Goal: Find specific page/section: Find specific page/section

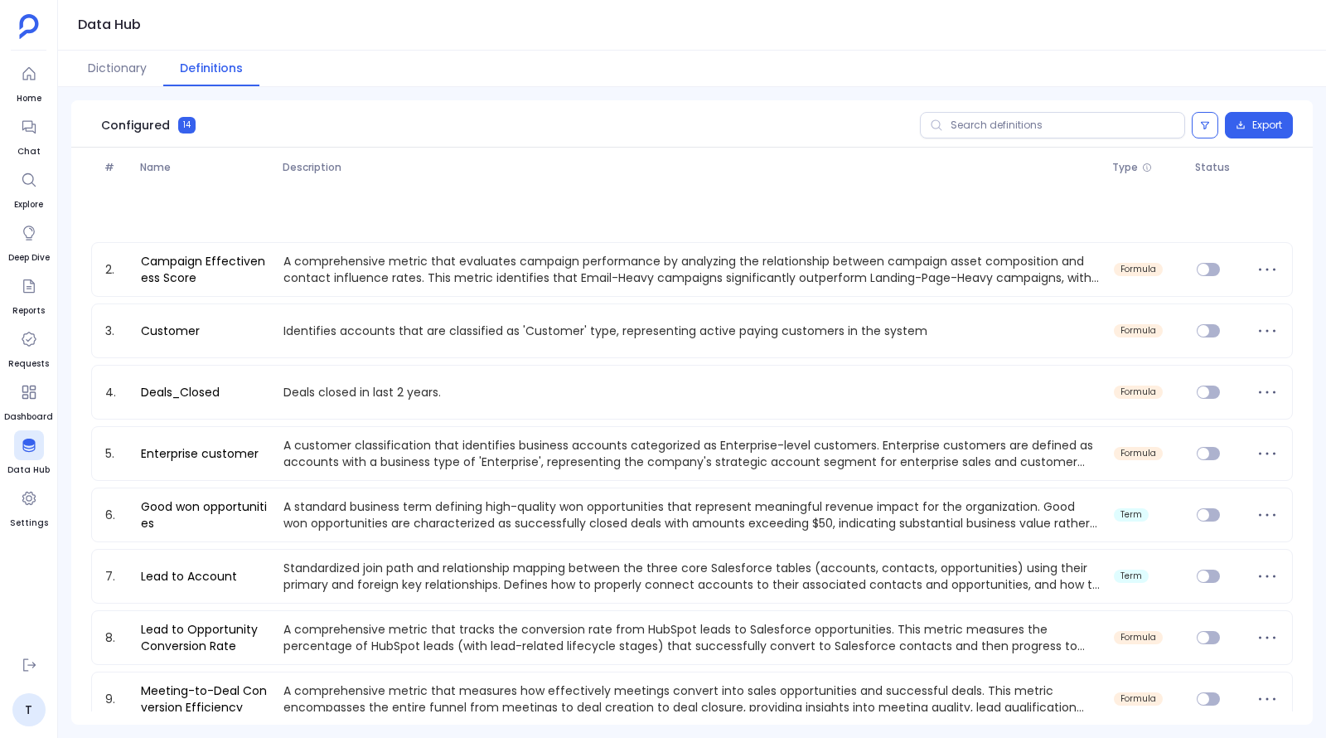
scroll to position [328, 0]
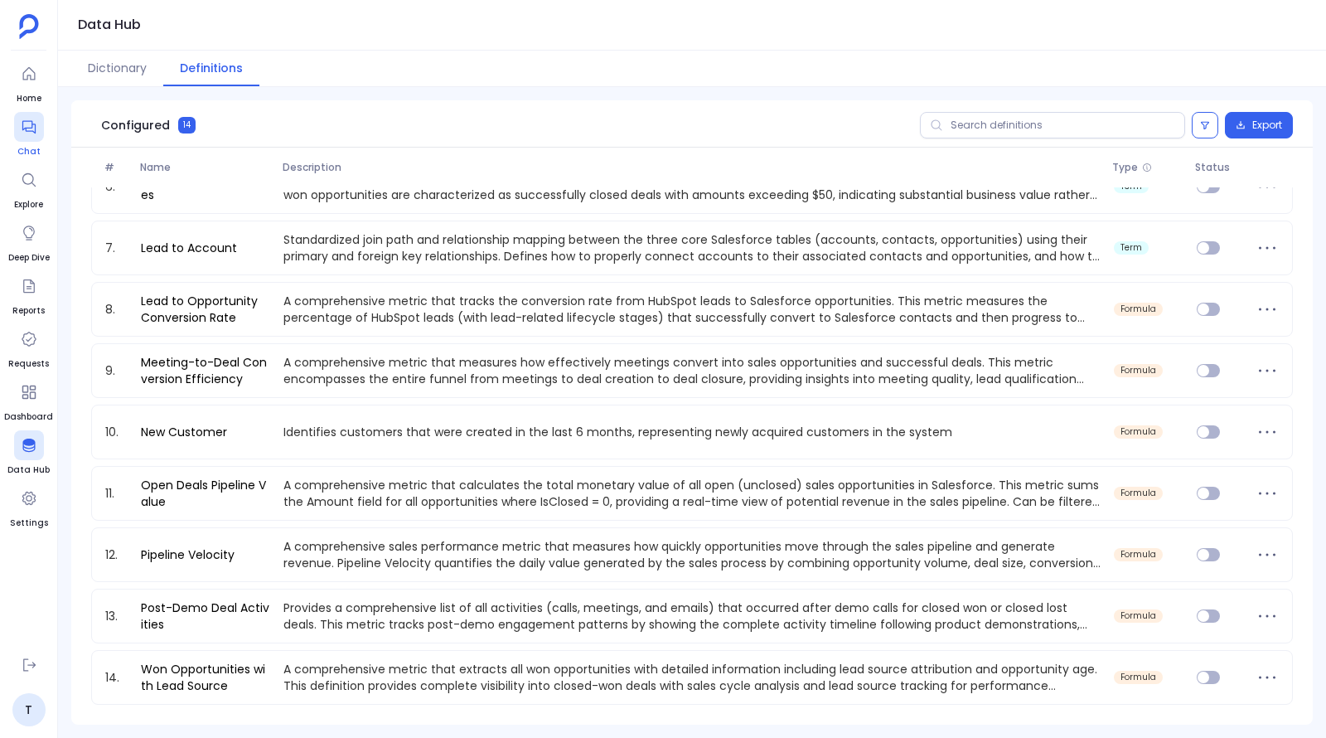
click at [21, 129] on icon at bounding box center [29, 126] width 17 height 17
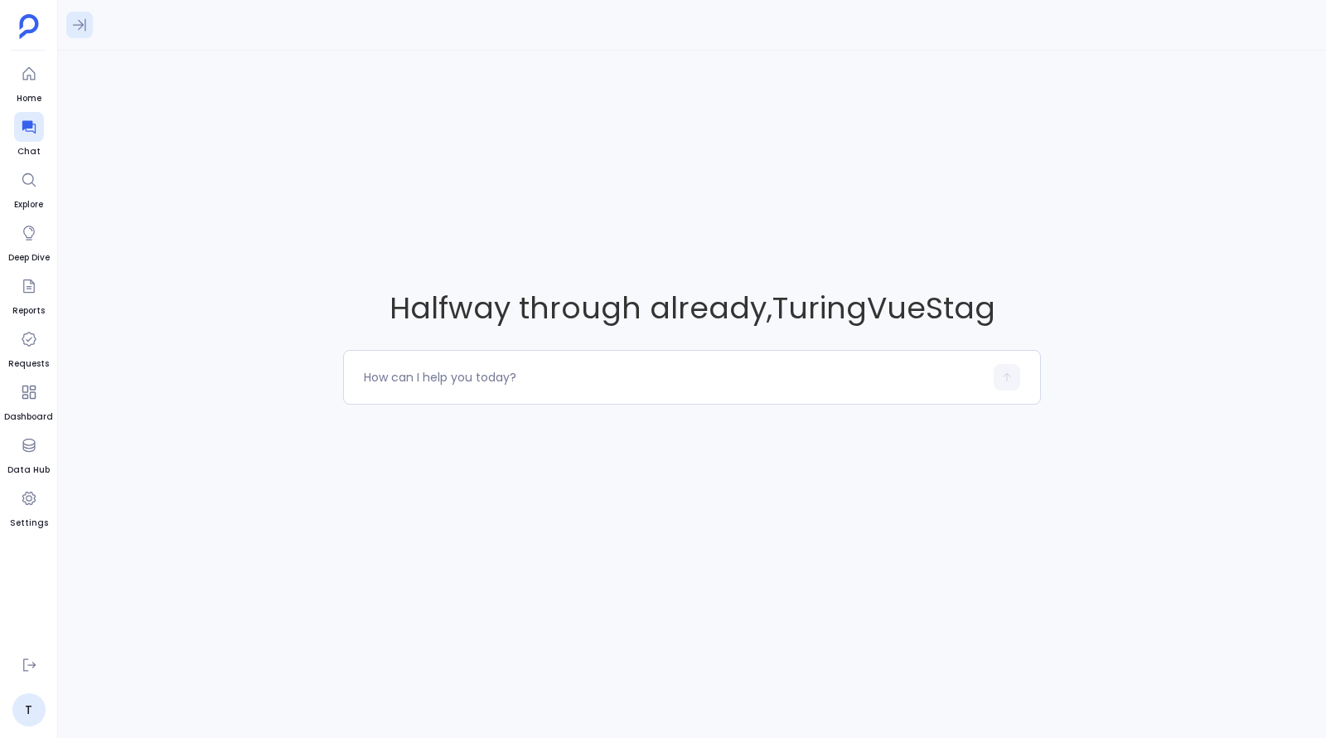
click at [77, 25] on icon at bounding box center [79, 25] width 13 height 12
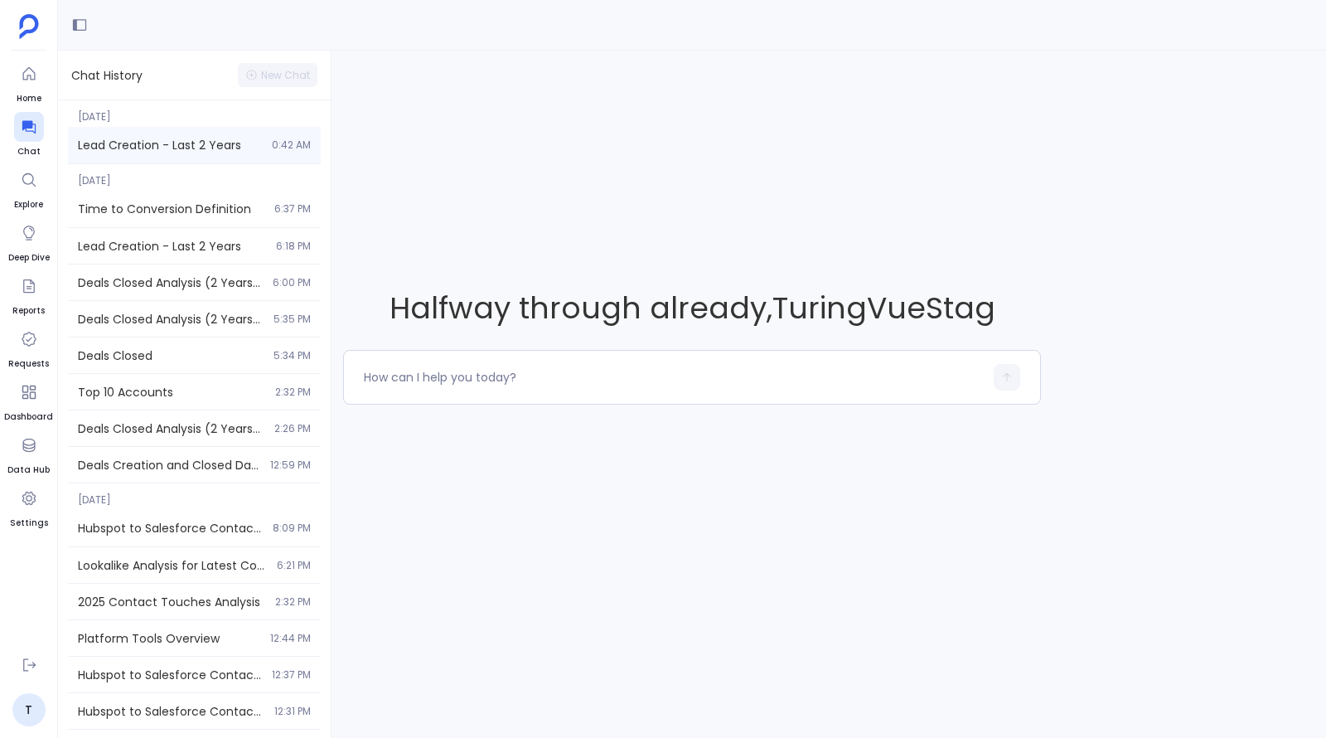
click at [165, 150] on span "Lead Creation - Last 2 Years" at bounding box center [170, 145] width 184 height 17
